Goal: Information Seeking & Learning: Learn about a topic

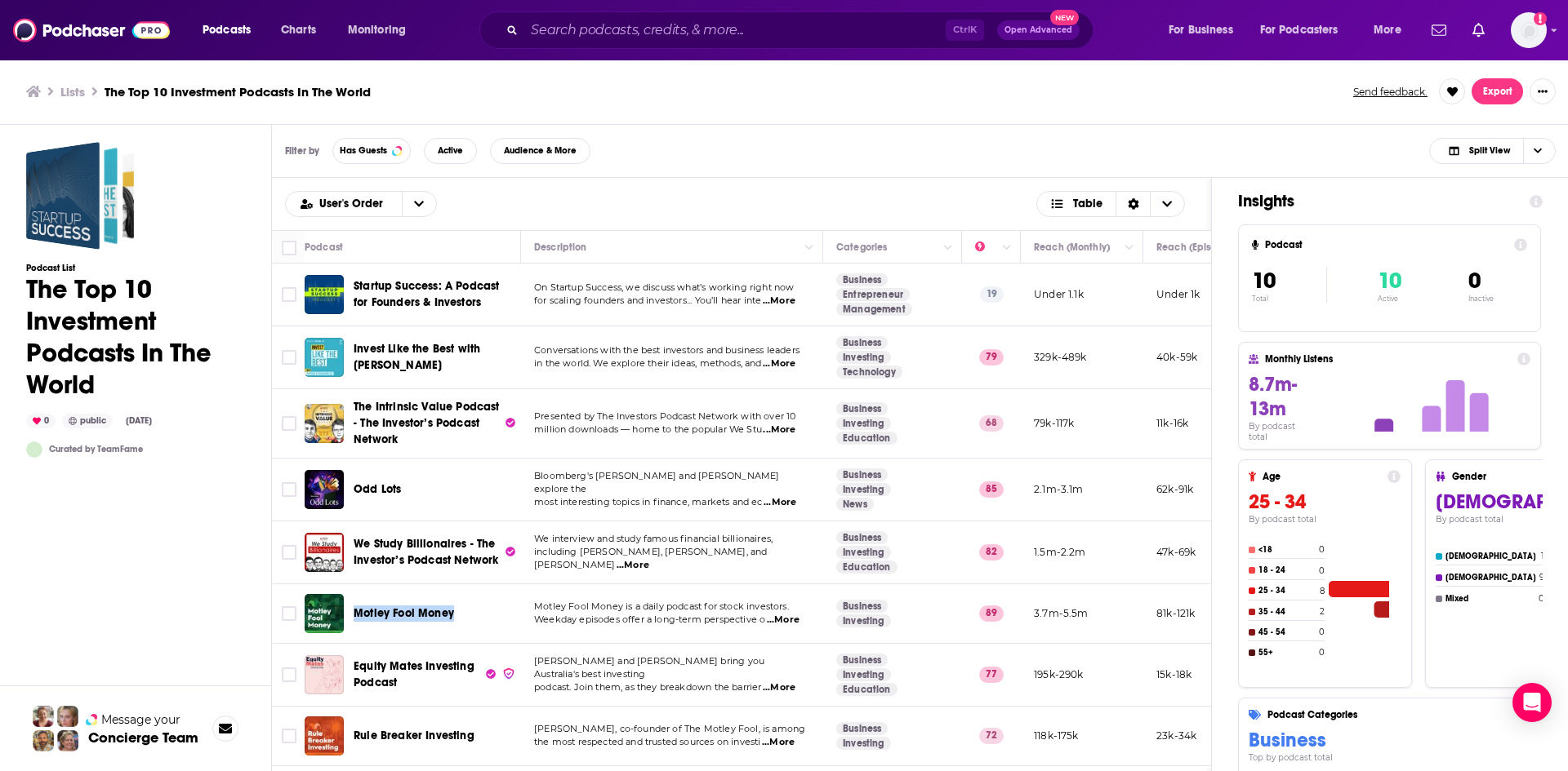
scroll to position [131, 0]
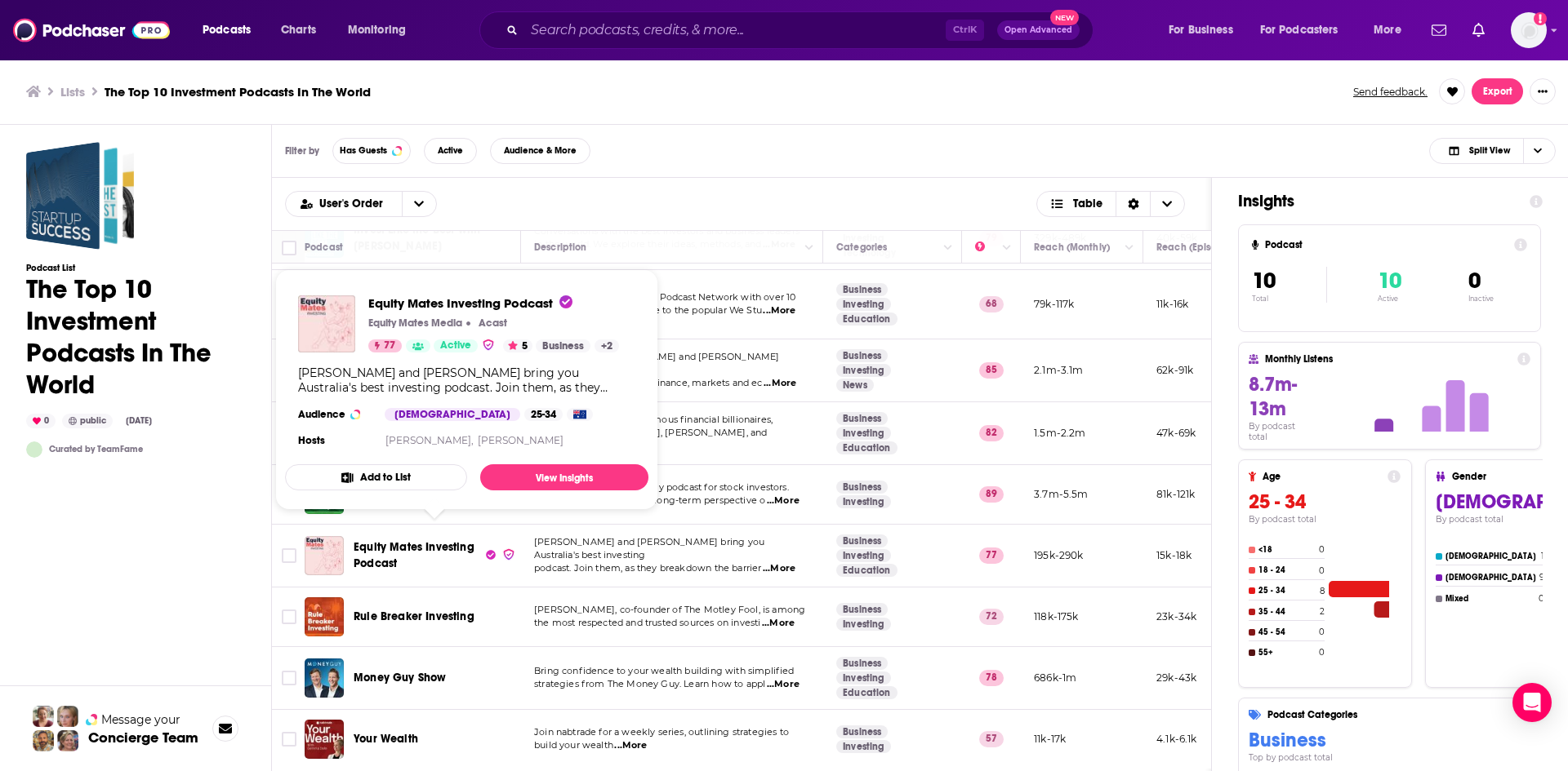
click at [418, 541] on span "Equity Mates Investing Podcast" at bounding box center [414, 555] width 121 height 30
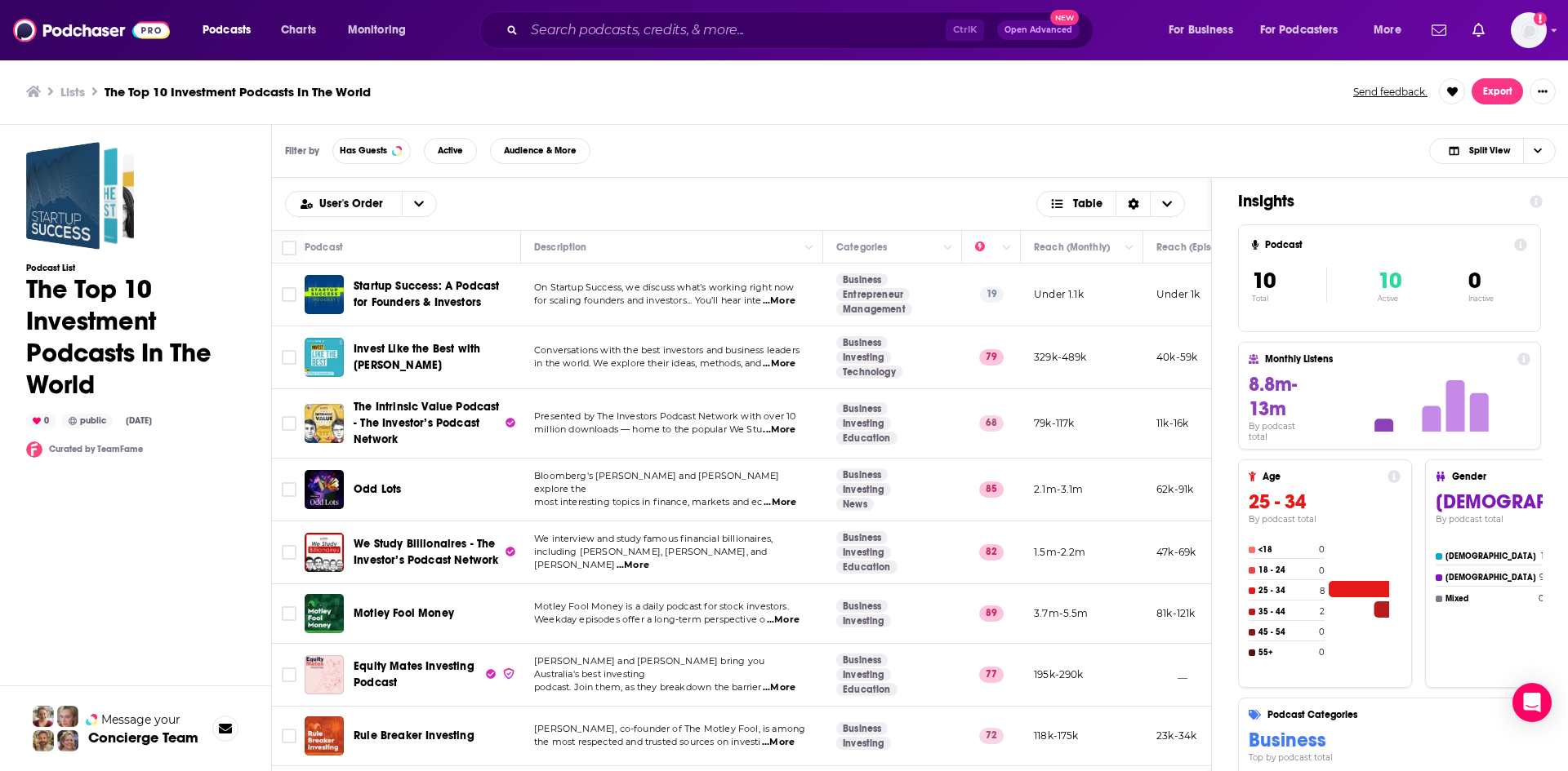
scroll to position [82, 0]
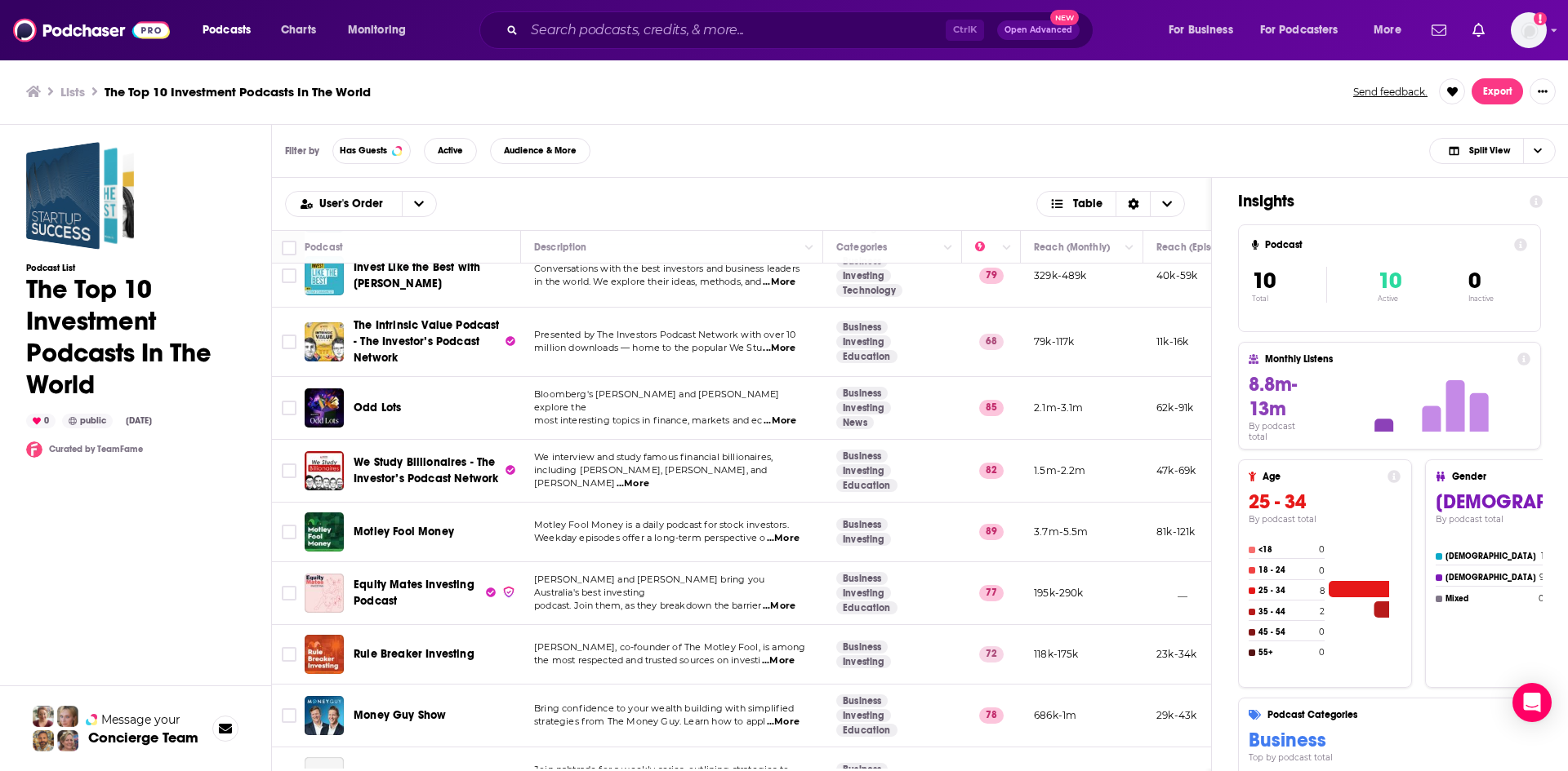
click at [788, 658] on span "...More" at bounding box center [778, 661] width 33 height 13
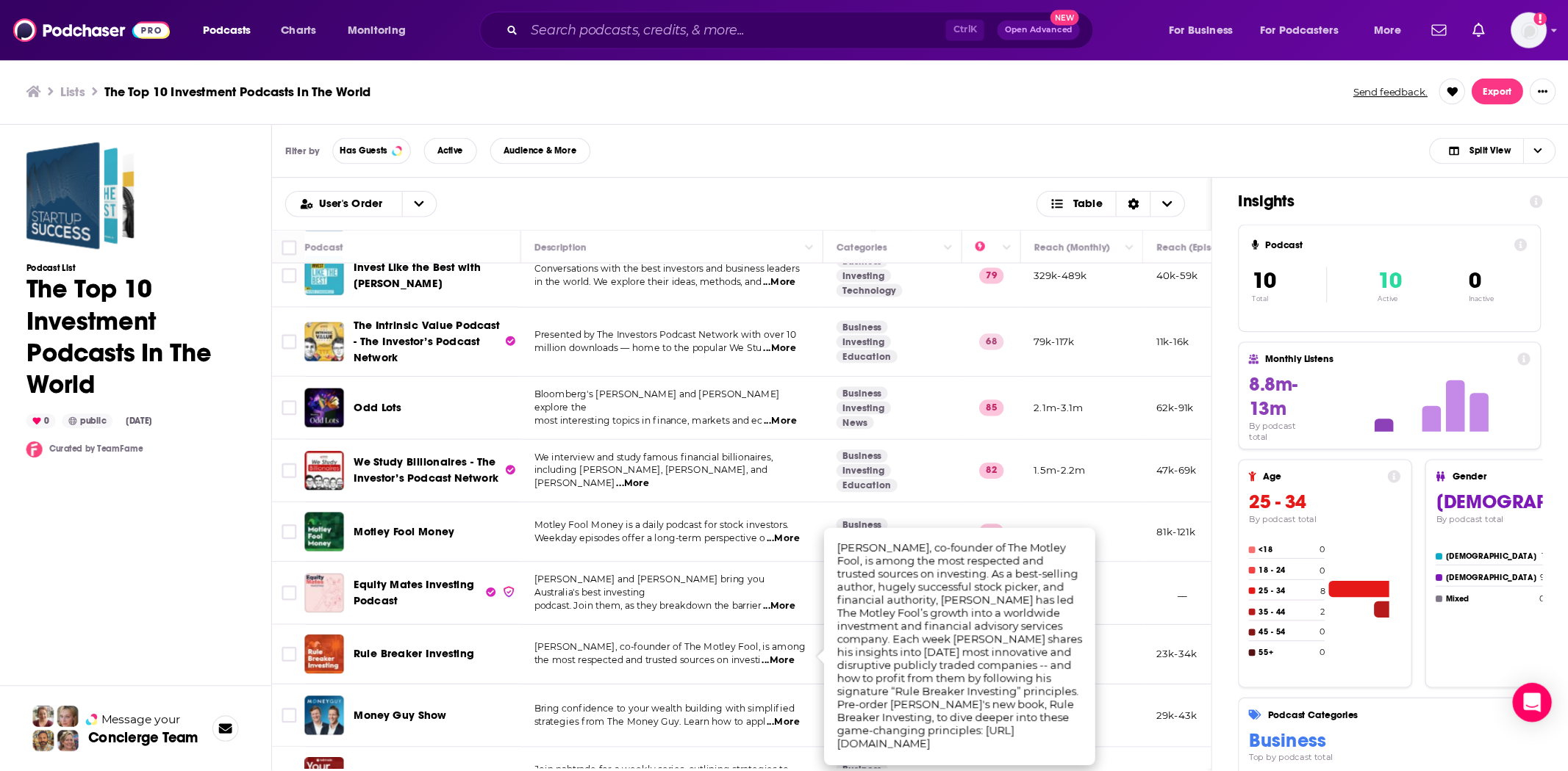
scroll to position [118, 0]
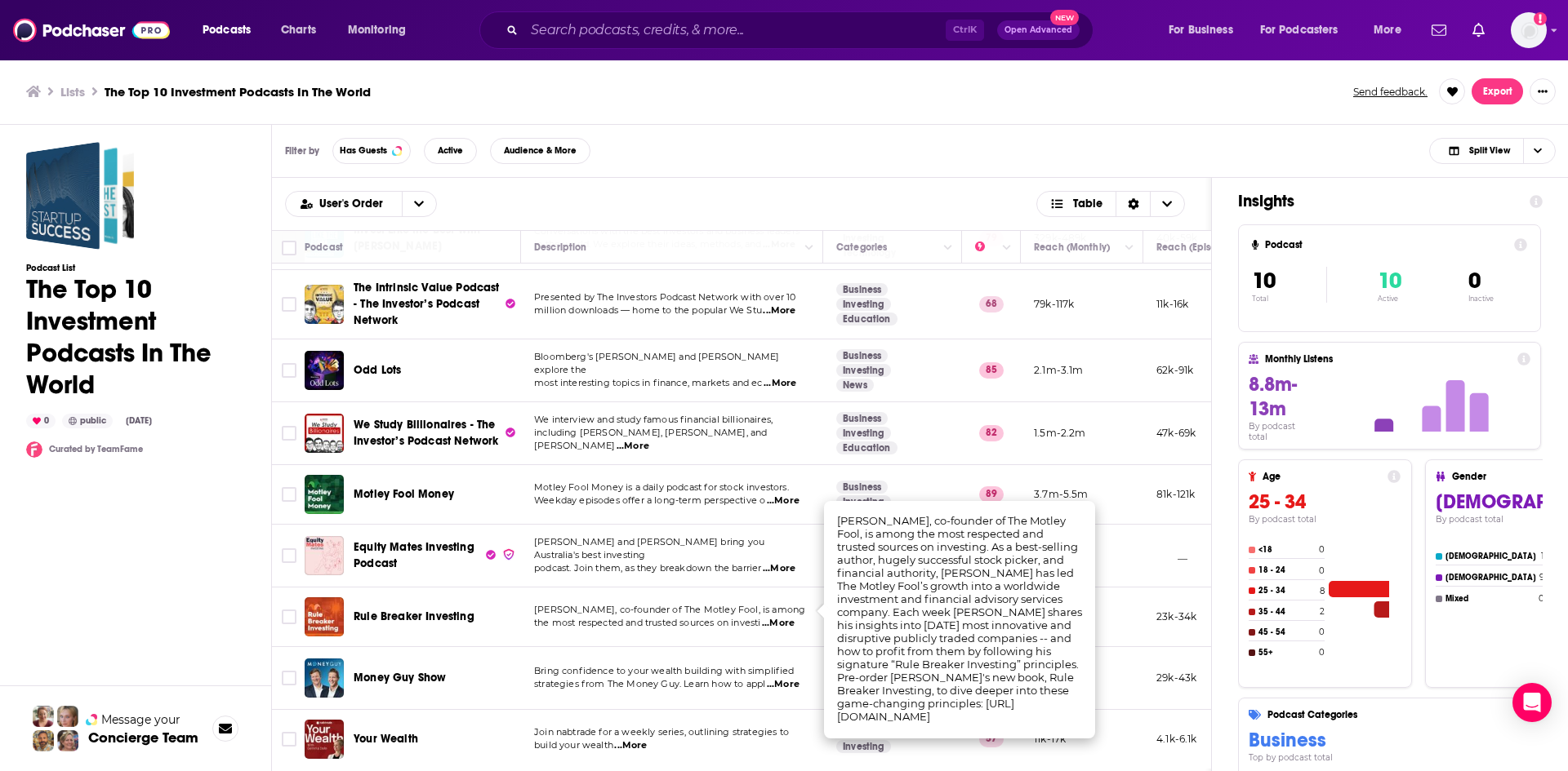
click at [643, 647] on td "Bring confidence to your wealth building with simplified strategies from The Mo…" at bounding box center [672, 678] width 302 height 63
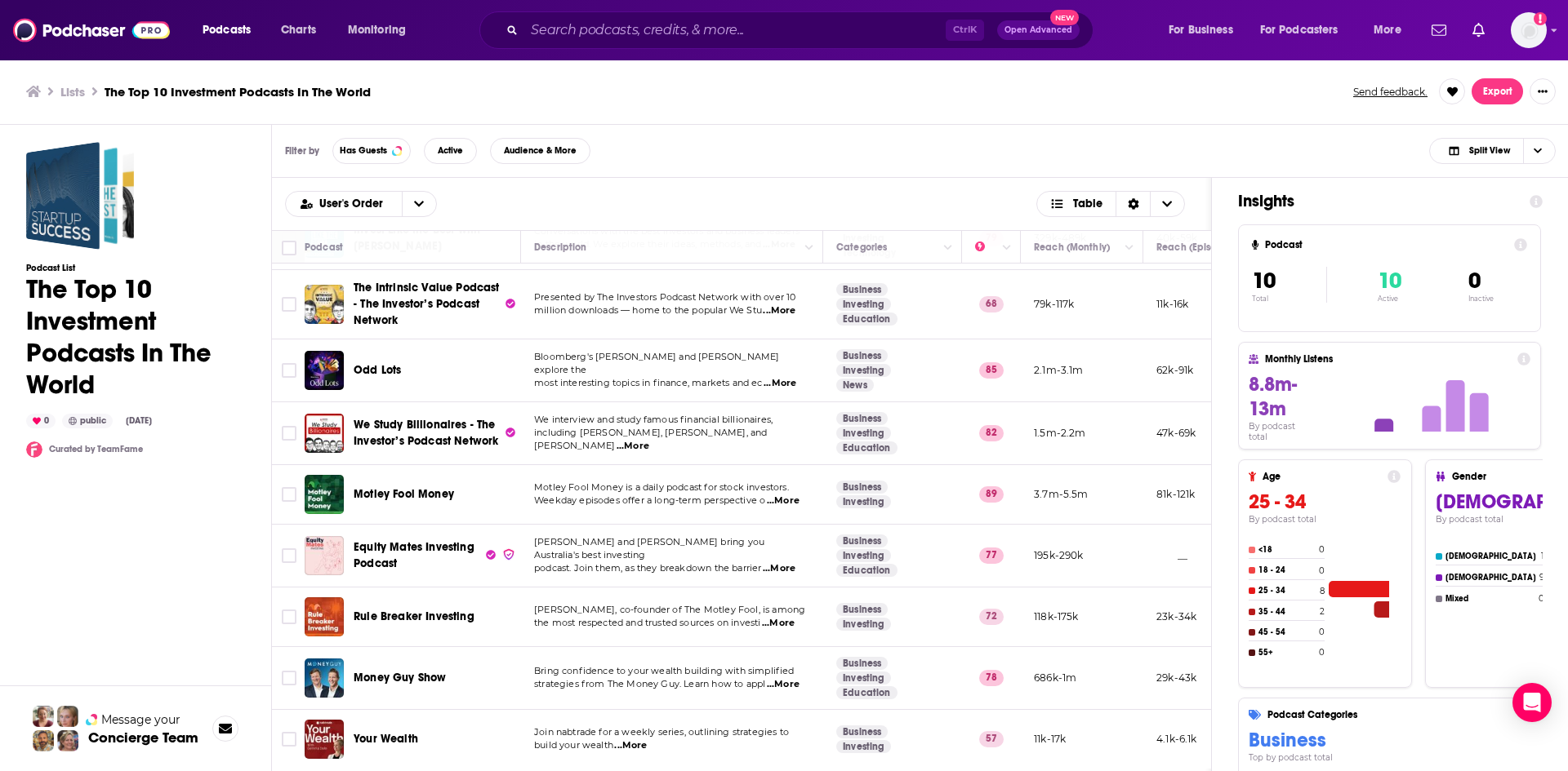
click at [786, 678] on span "...More" at bounding box center [783, 684] width 33 height 13
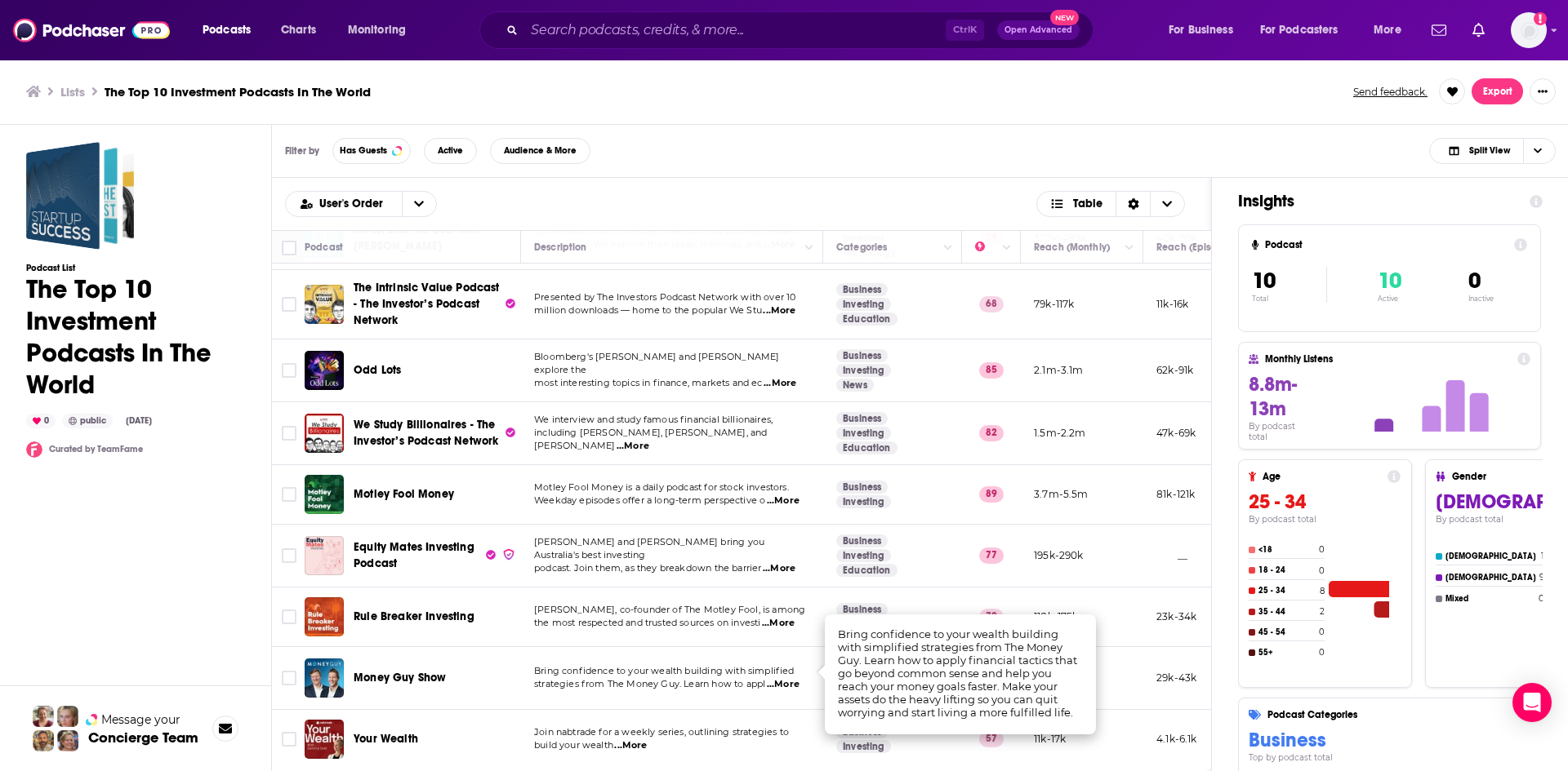
click at [629, 739] on span "...More" at bounding box center [630, 746] width 33 height 13
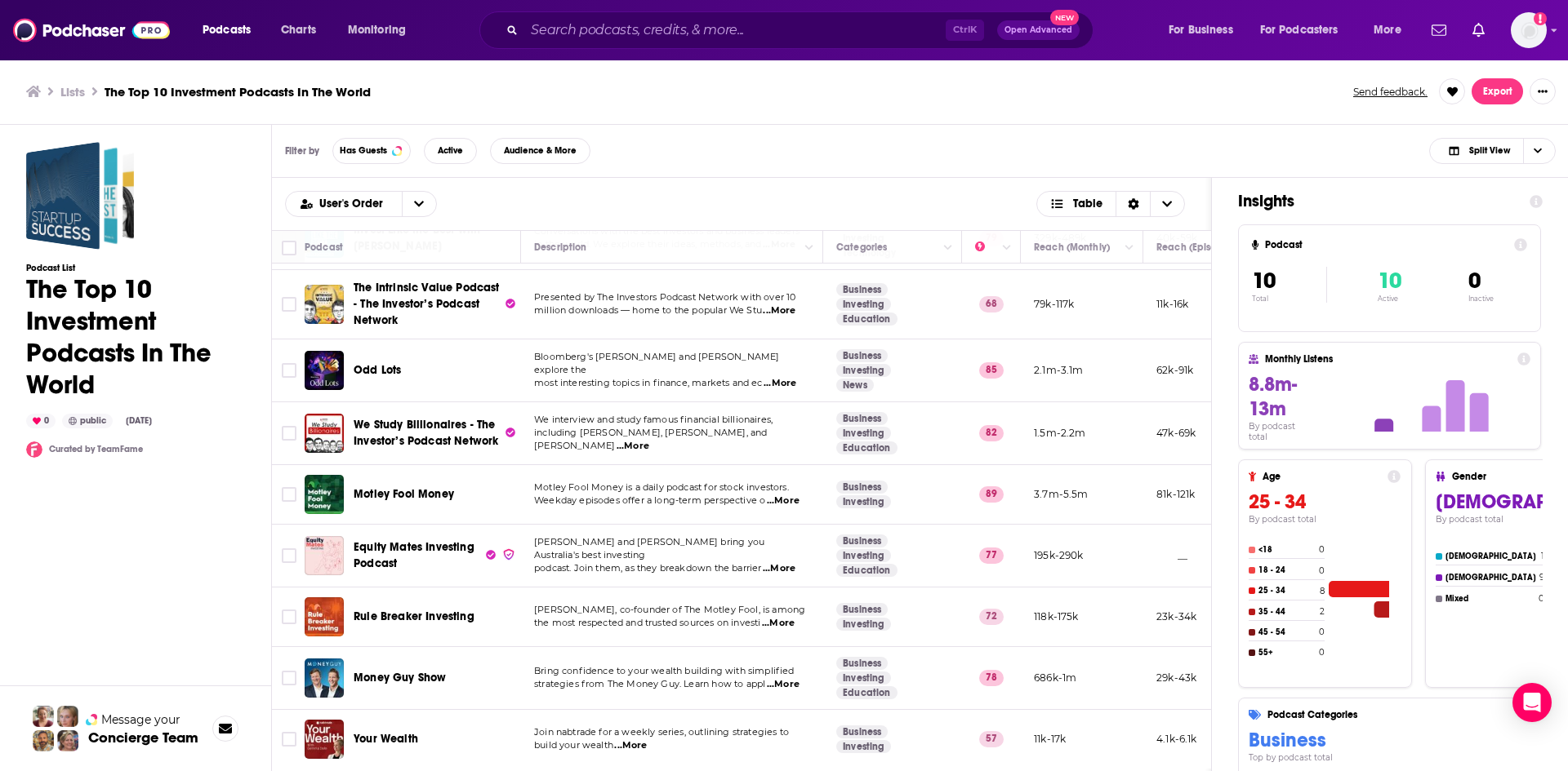
click at [502, 720] on div "Your Wealth" at bounding box center [439, 739] width 170 height 39
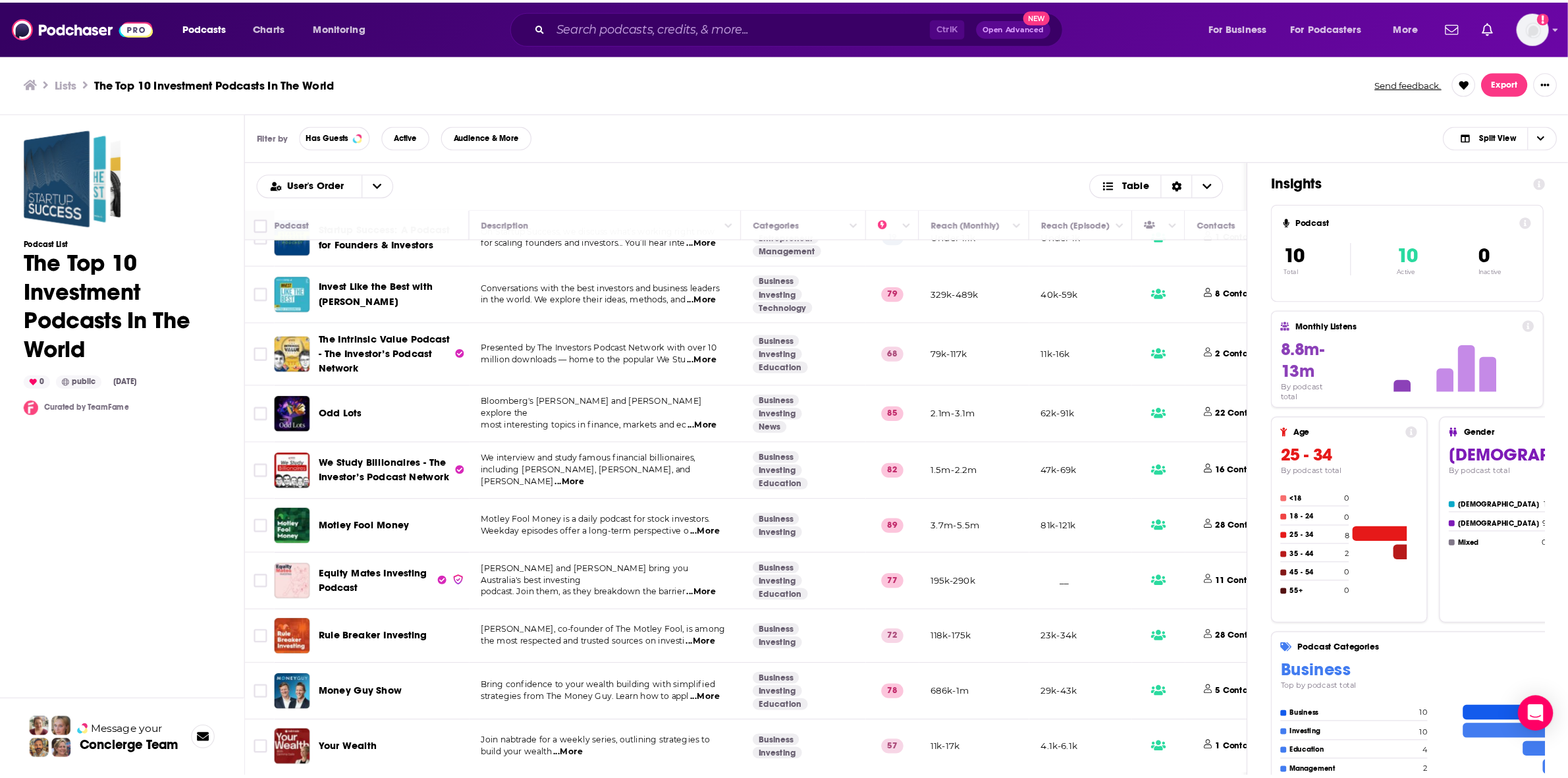
scroll to position [0, 0]
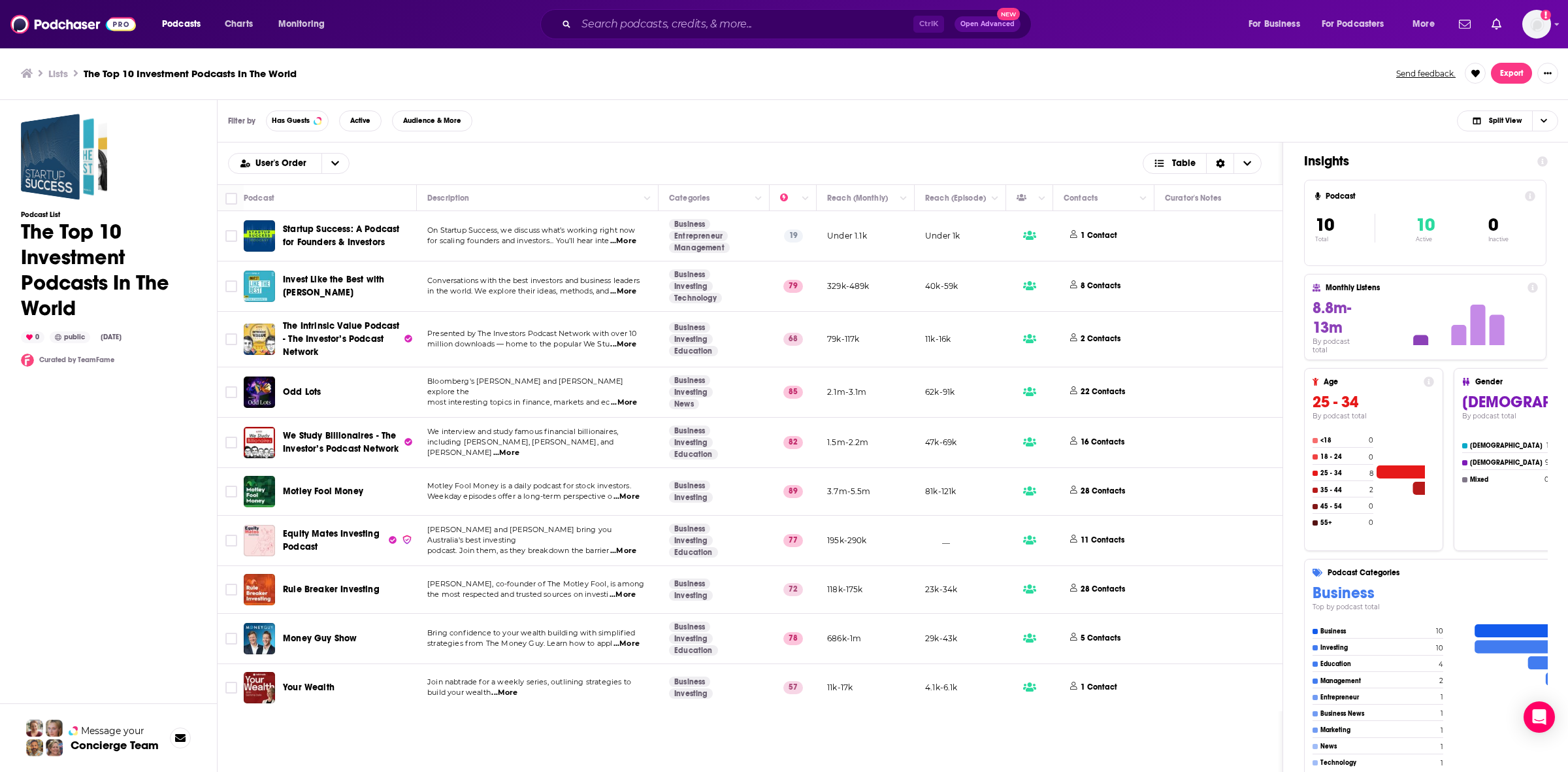
click at [628, 398] on span "...More" at bounding box center [624, 403] width 26 height 10
click at [1089, 393] on p "22 Contacts" at bounding box center [1103, 392] width 44 height 11
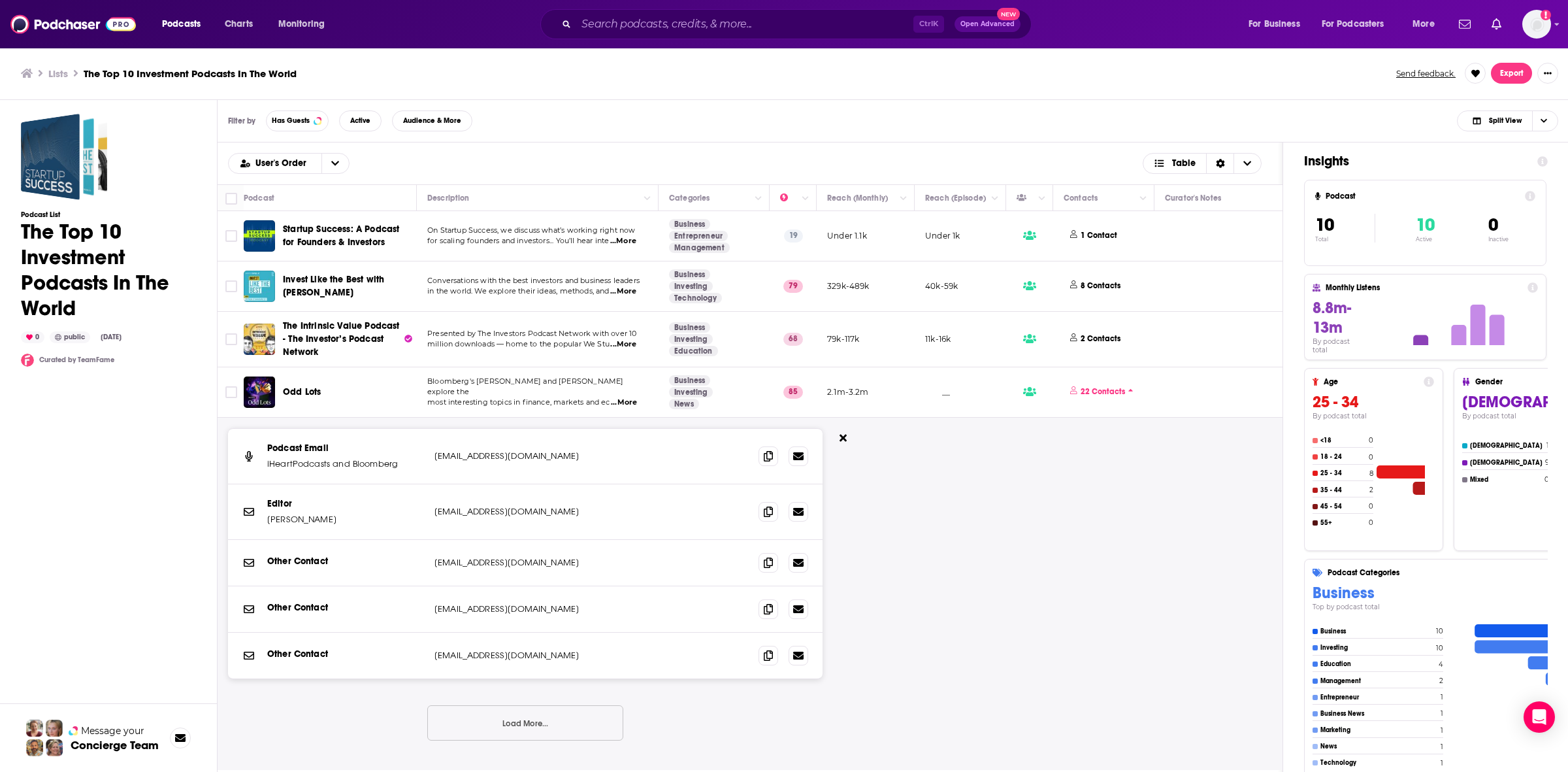
click at [1067, 551] on div "Podcast Email iHeartPodcasts and Bloomberg [EMAIL_ADDRESS][DOMAIN_NAME] [EMAIL_…" at bounding box center [822, 595] width 1208 height 355
click at [631, 294] on span "...More" at bounding box center [623, 292] width 26 height 10
click at [347, 278] on span "Invest Like the Best with [PERSON_NAME]" at bounding box center [333, 286] width 101 height 24
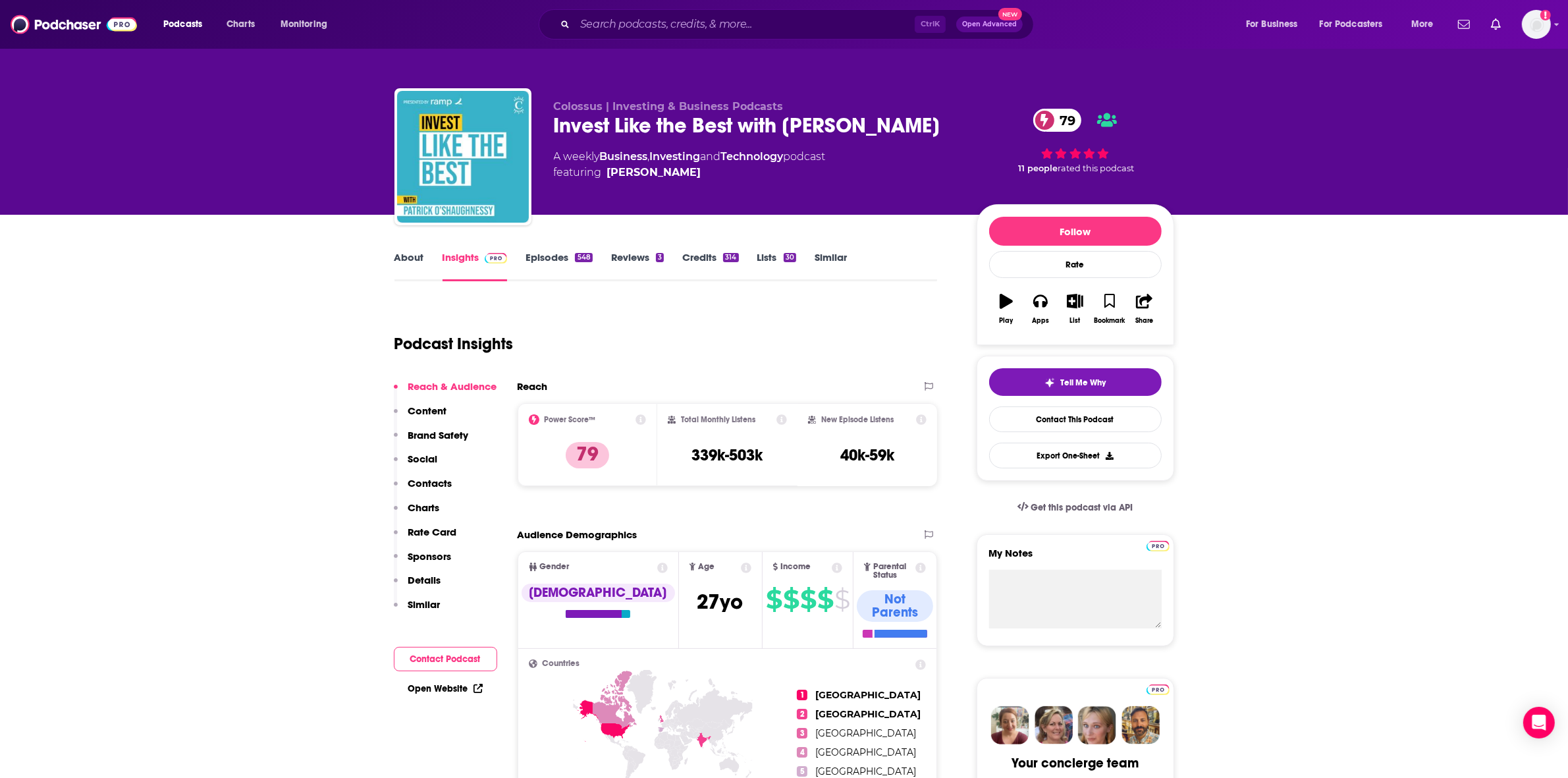
click at [540, 260] on link "Episodes 548" at bounding box center [558, 266] width 67 height 30
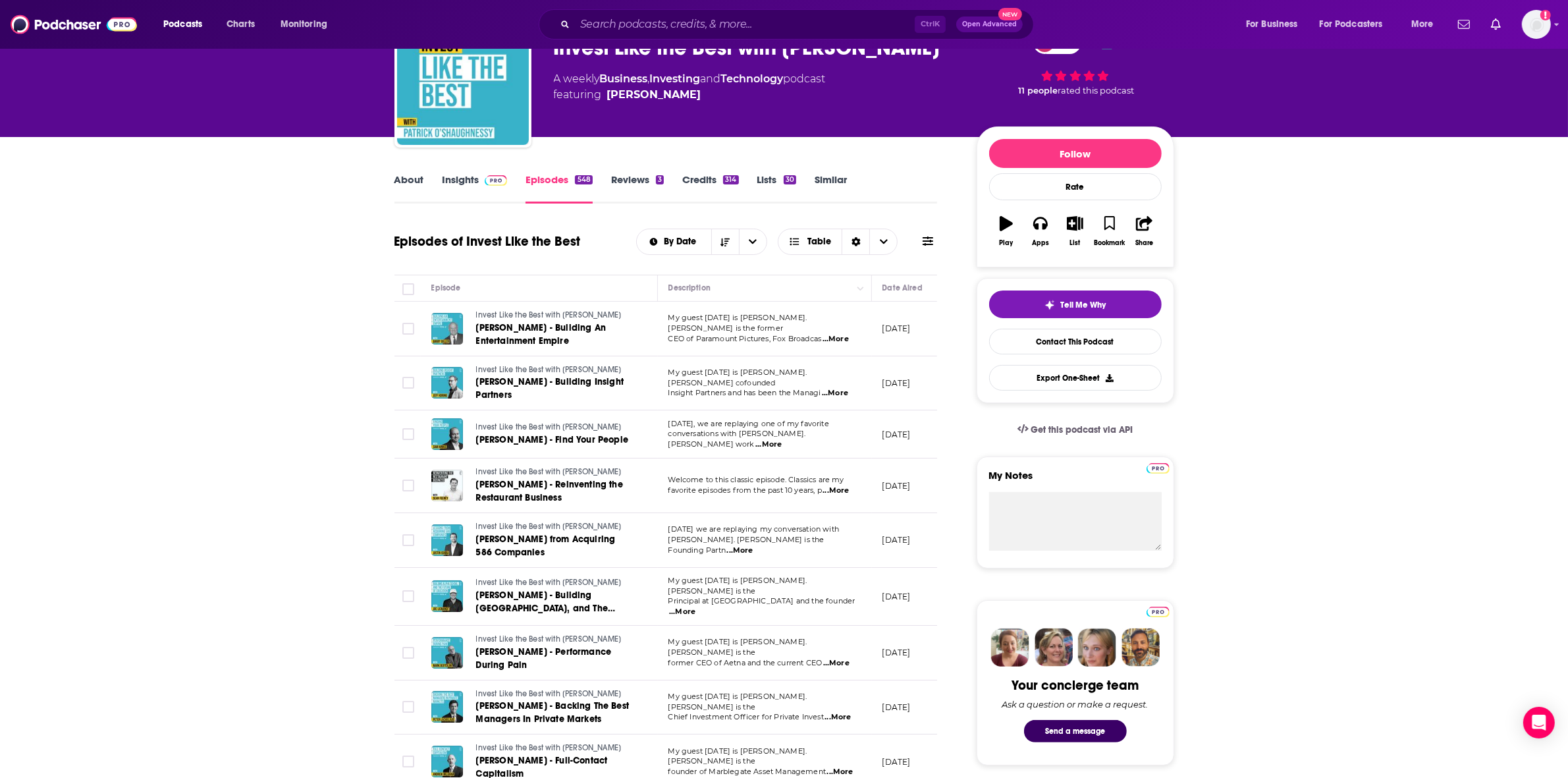
scroll to position [82, 0]
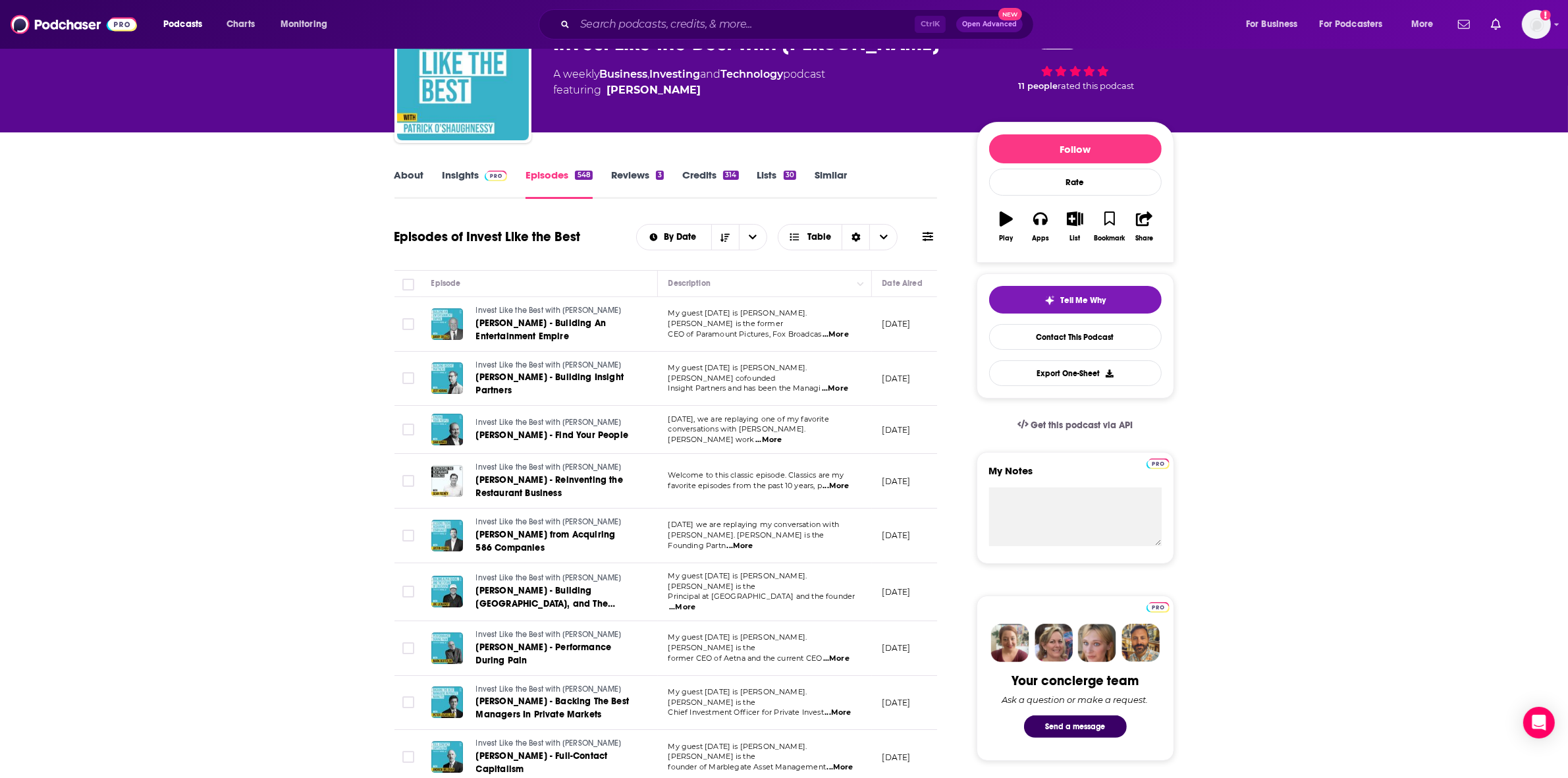
click at [753, 551] on span "...More" at bounding box center [740, 546] width 26 height 11
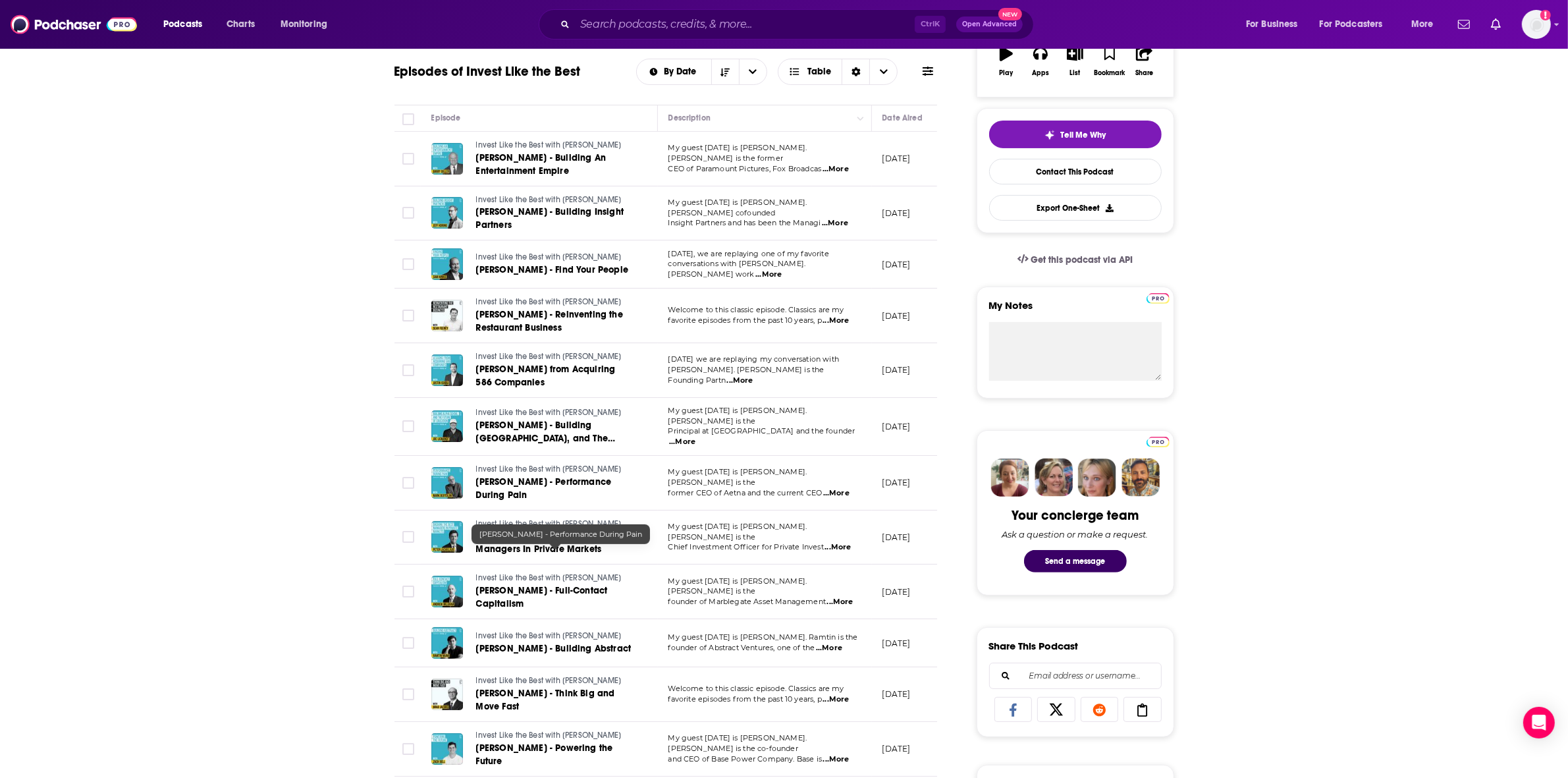
scroll to position [330, 0]
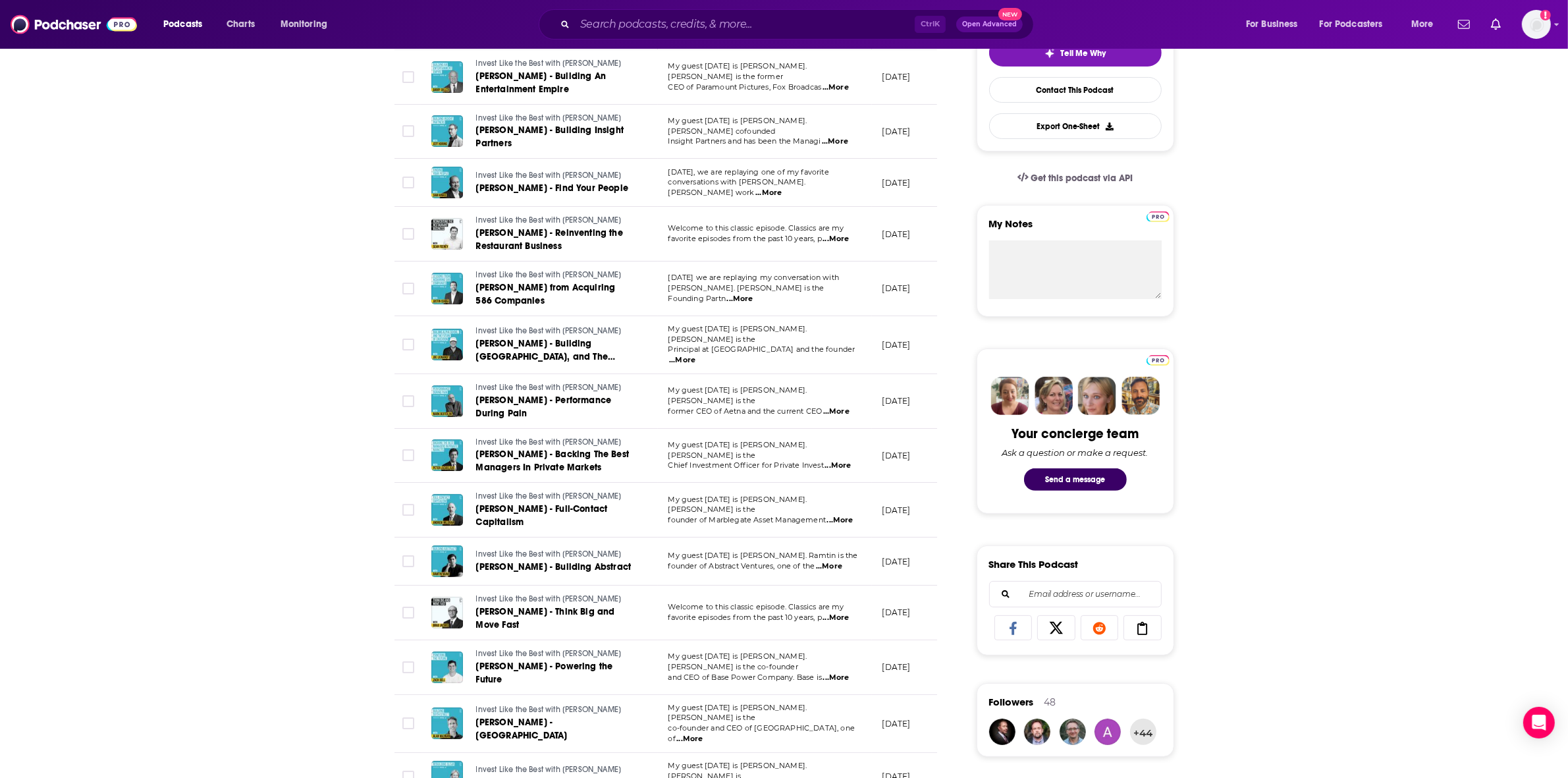
click at [846, 471] on span "...More" at bounding box center [838, 466] width 26 height 11
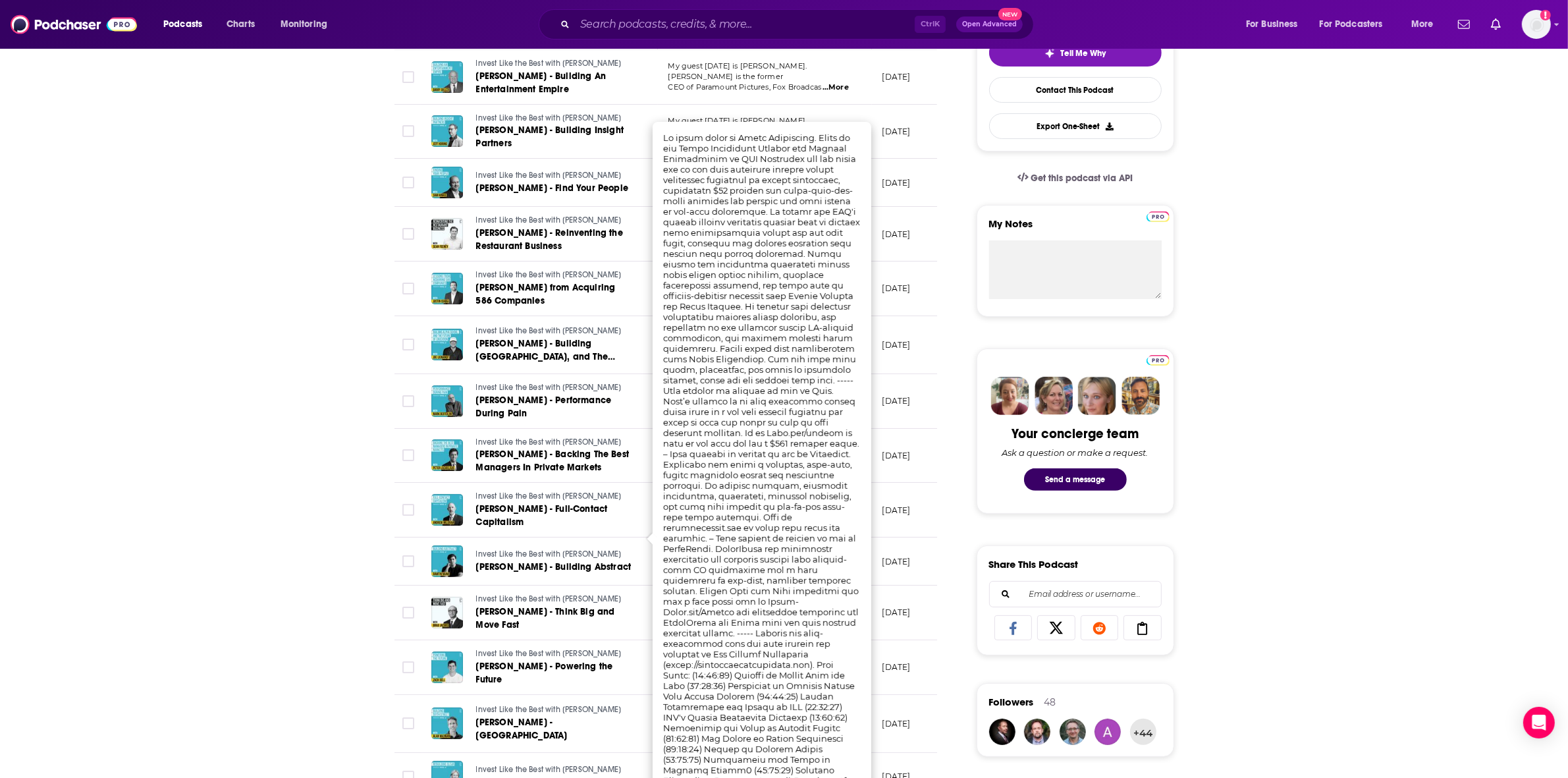
click at [149, 334] on div "About Insights Episodes 548 Reviews 3 Credits 314 Lists 30 Similar Episodes of …" at bounding box center [784, 767] width 1568 height 1764
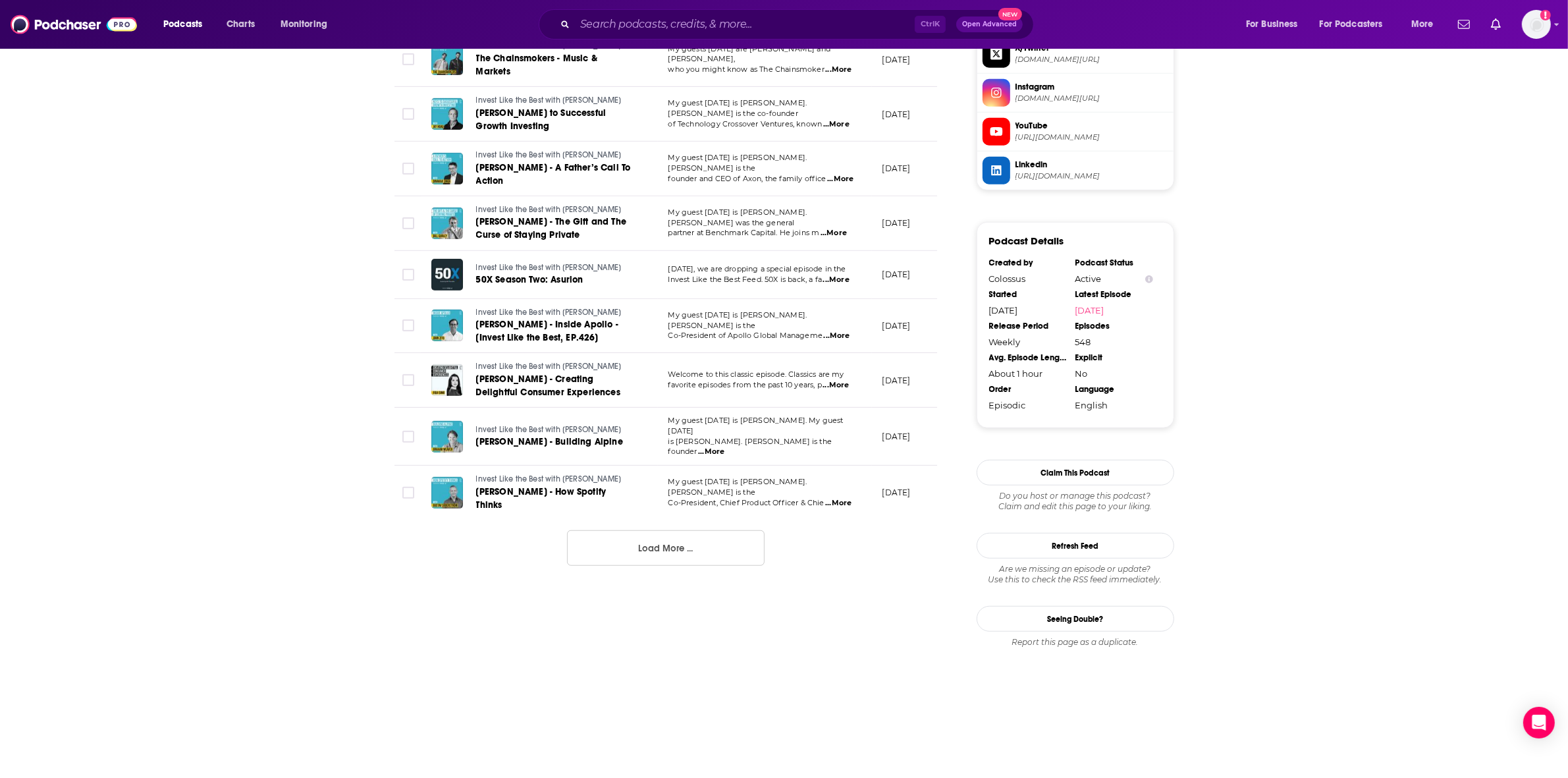
scroll to position [1234, 0]
click at [640, 566] on button "Load More ..." at bounding box center [666, 548] width 198 height 36
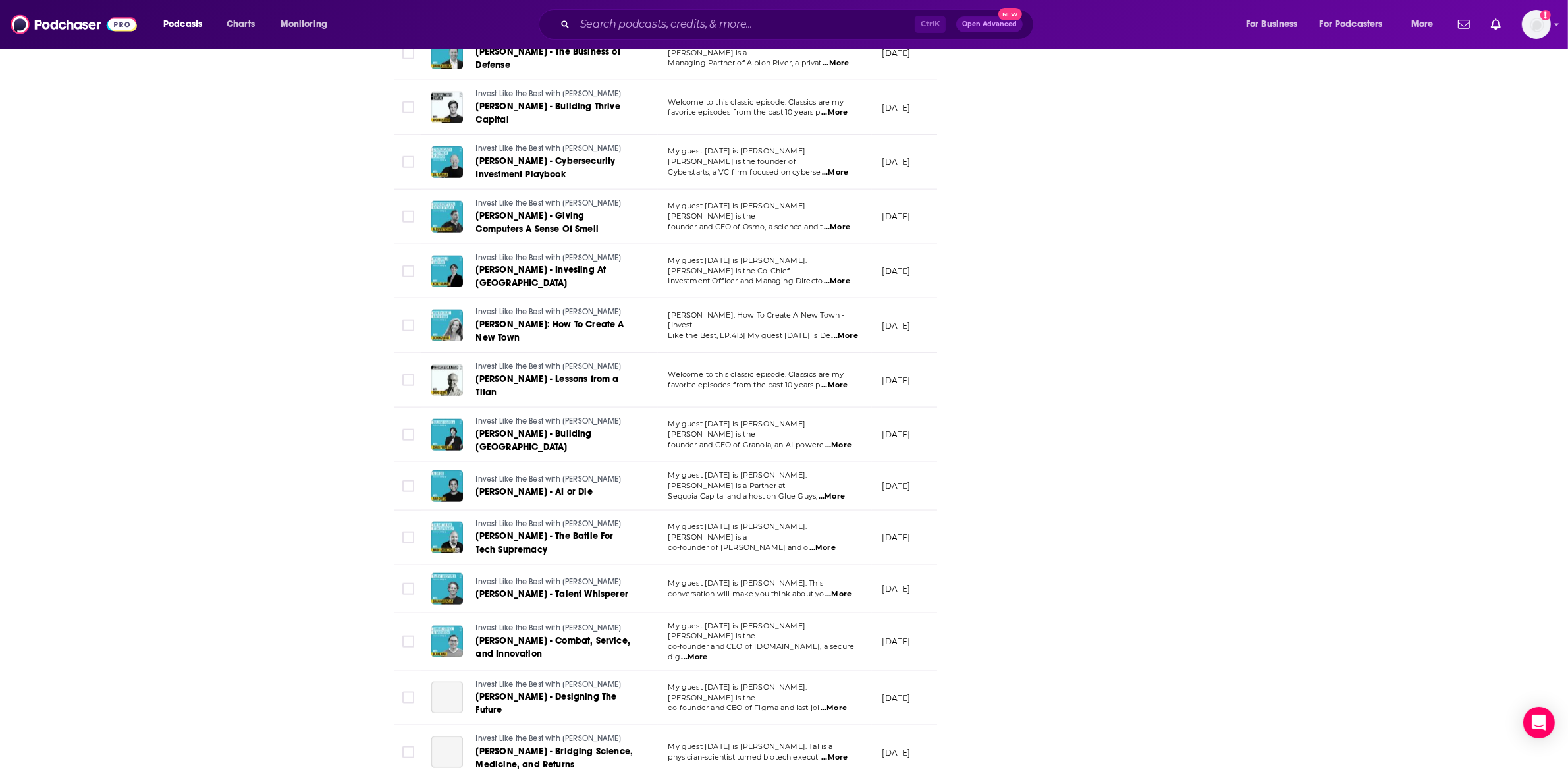
scroll to position [2141, 0]
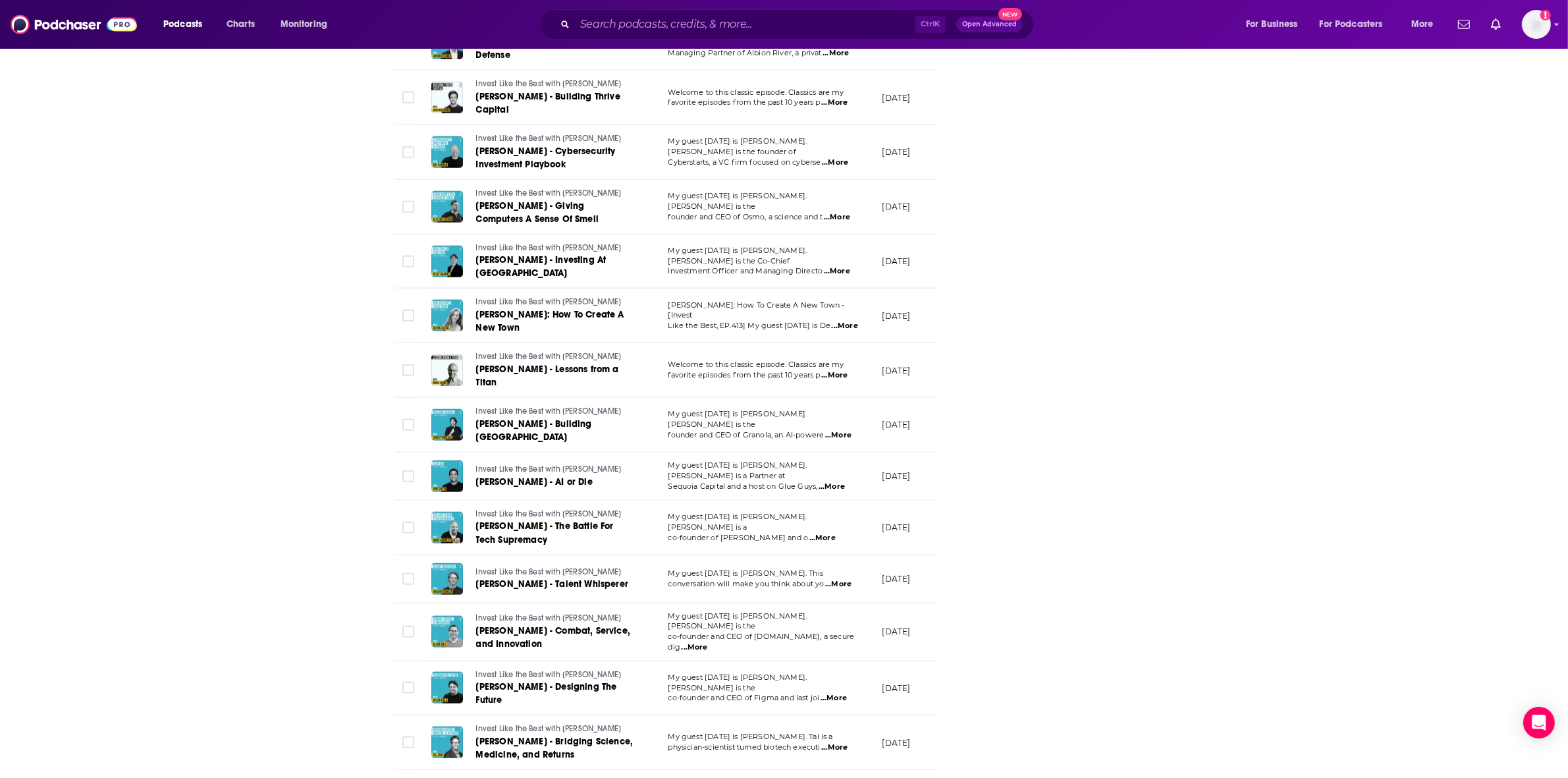
click at [838, 277] on span "...More" at bounding box center [837, 272] width 26 height 11
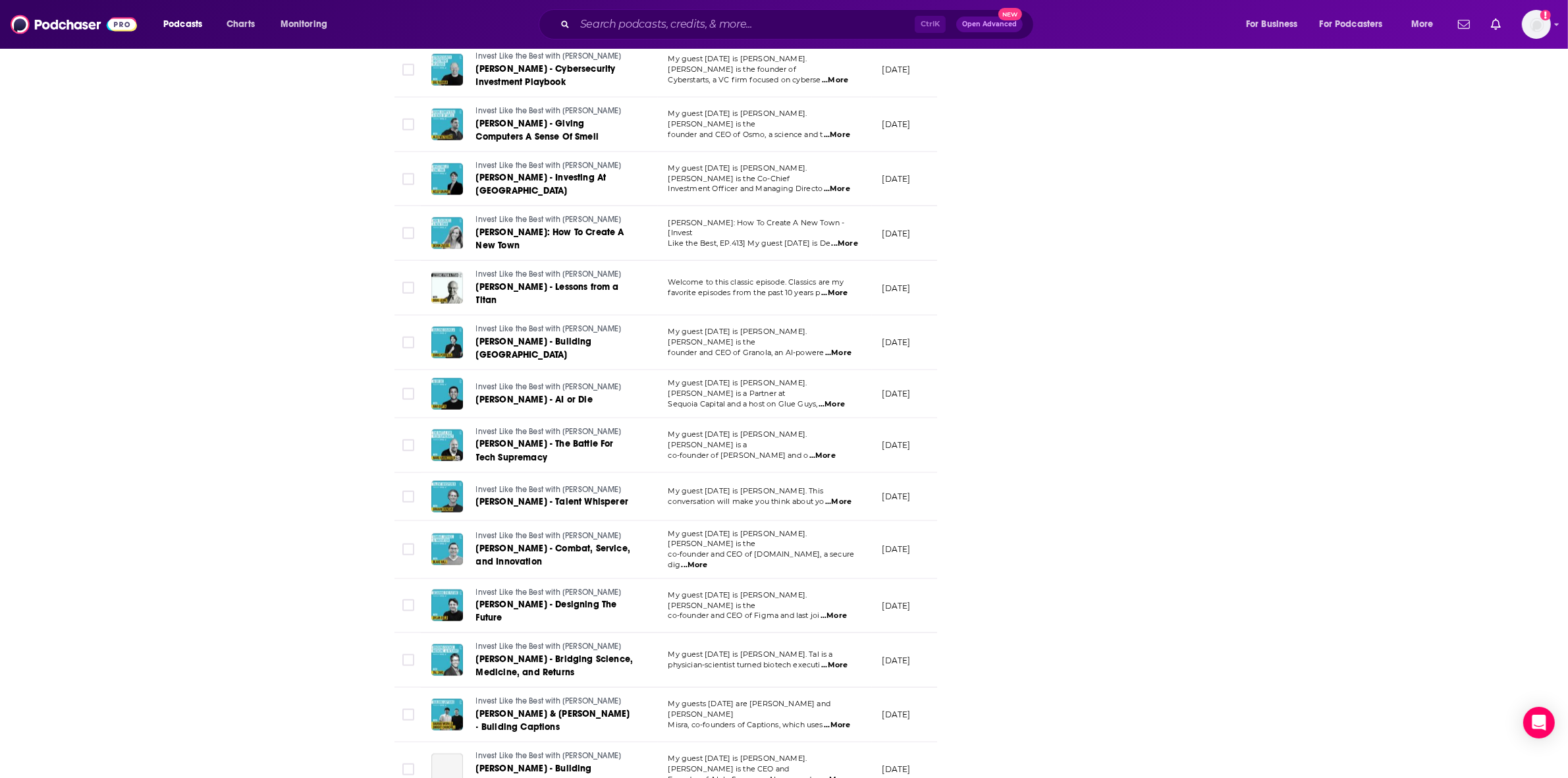
scroll to position [2306, 0]
